Goal: Navigation & Orientation: Find specific page/section

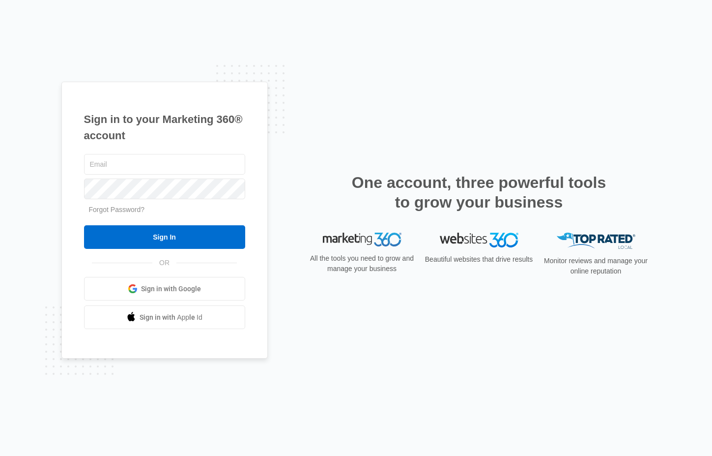
type input "[PERSON_NAME][EMAIL_ADDRESS][PERSON_NAME][DOMAIN_NAME]"
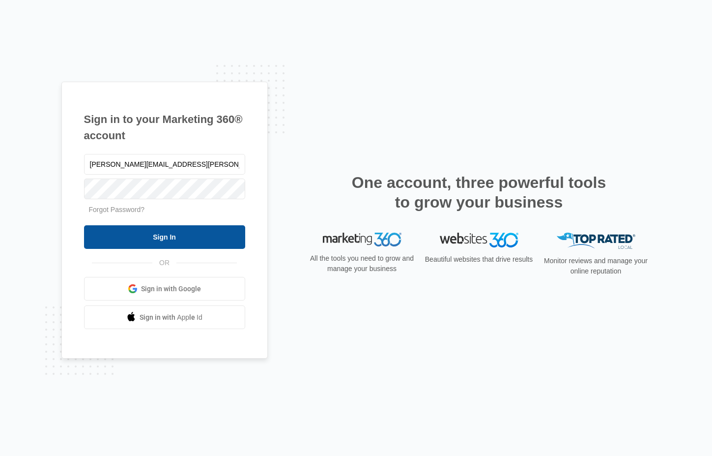
click at [193, 231] on input "Sign In" at bounding box center [164, 237] width 161 height 24
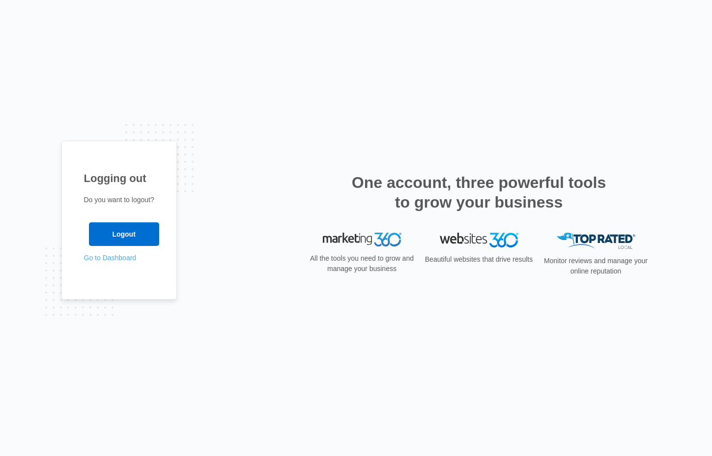
click at [133, 260] on link "Go to Dashboard" at bounding box center [110, 258] width 53 height 8
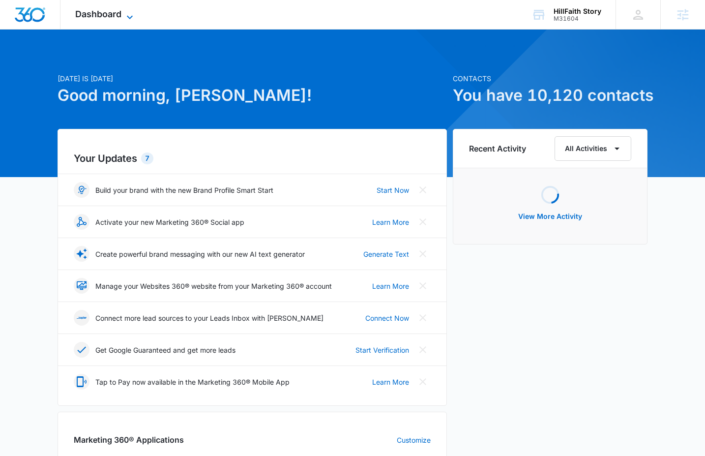
click at [98, 17] on span "Dashboard" at bounding box center [98, 14] width 46 height 10
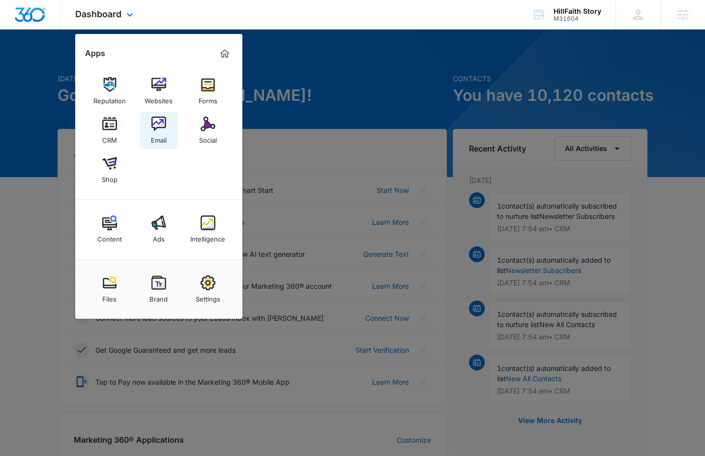
click at [162, 123] on img at bounding box center [158, 123] width 15 height 15
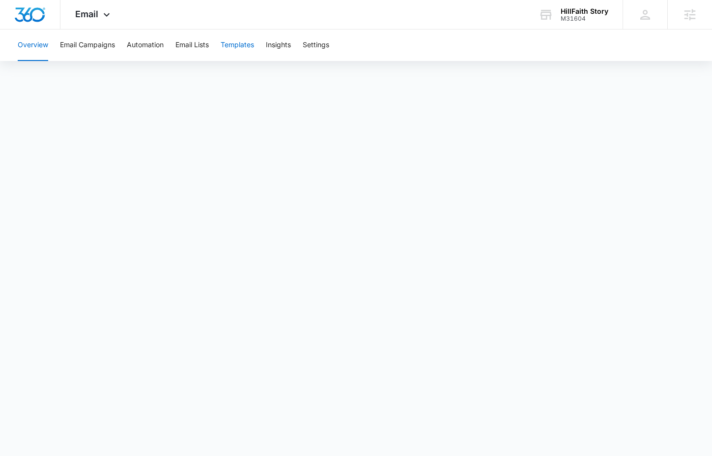
click at [248, 43] on button "Templates" at bounding box center [237, 44] width 33 height 31
click at [146, 43] on button "Automation" at bounding box center [145, 44] width 37 height 31
click at [560, 22] on div "HillFaith Story M31604 Your Accounts View All" at bounding box center [573, 14] width 99 height 29
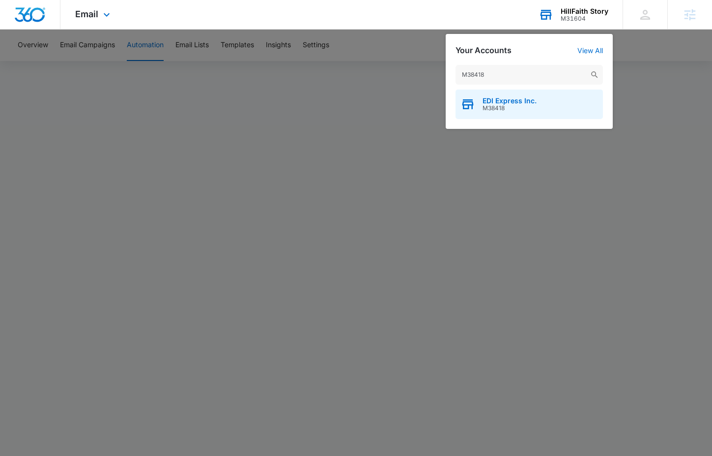
type input "M38418"
click at [554, 102] on div "EDI Express Inc. M38418" at bounding box center [529, 103] width 147 height 29
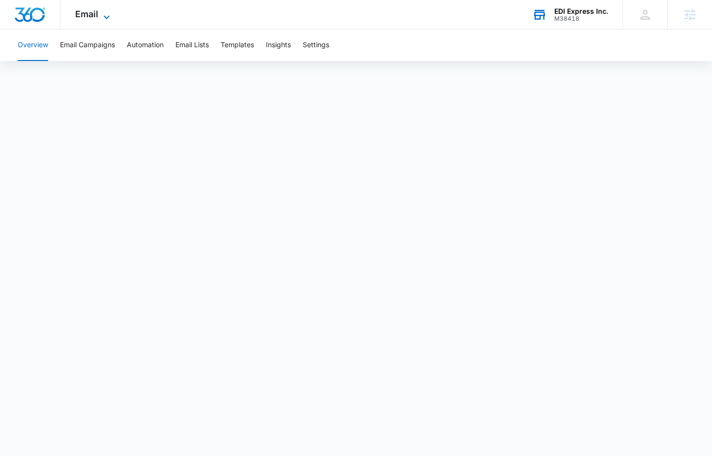
click at [94, 15] on span "Email" at bounding box center [86, 14] width 23 height 10
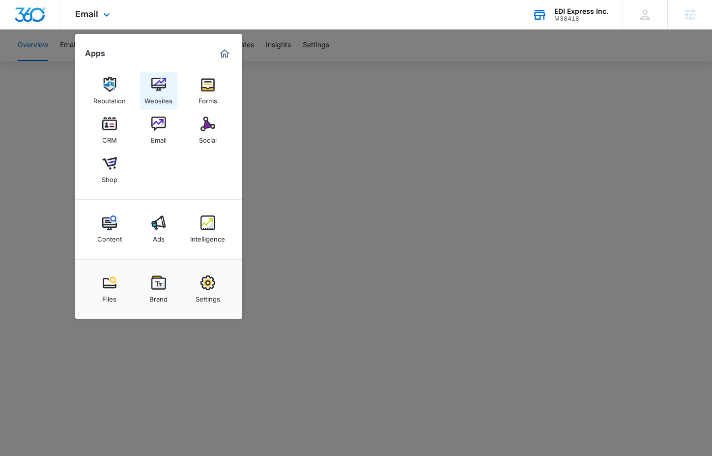
click at [158, 76] on link "Websites" at bounding box center [158, 90] width 37 height 37
